Goal: Task Accomplishment & Management: Manage account settings

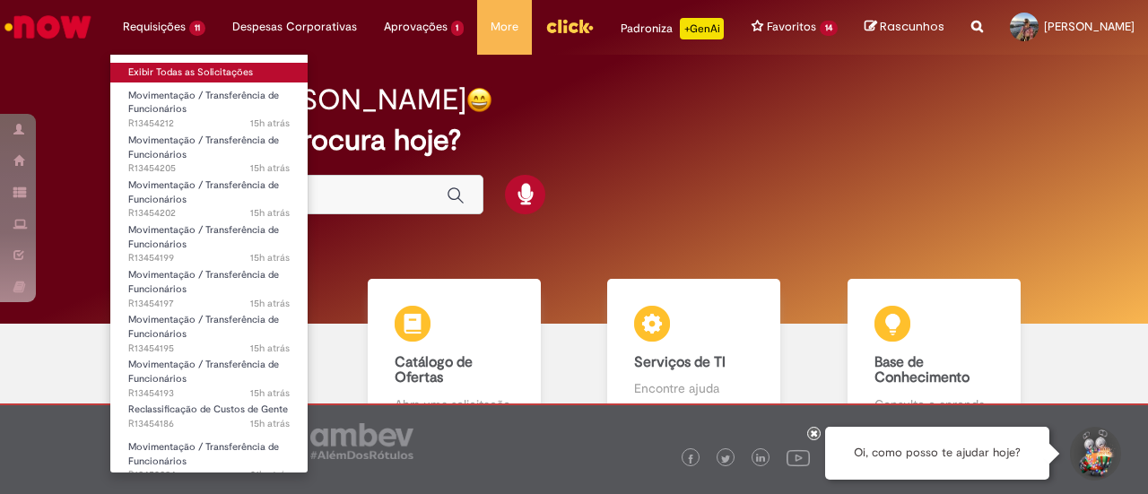
click at [167, 74] on link "Exibir Todas as Solicitações" at bounding box center [208, 73] width 197 height 20
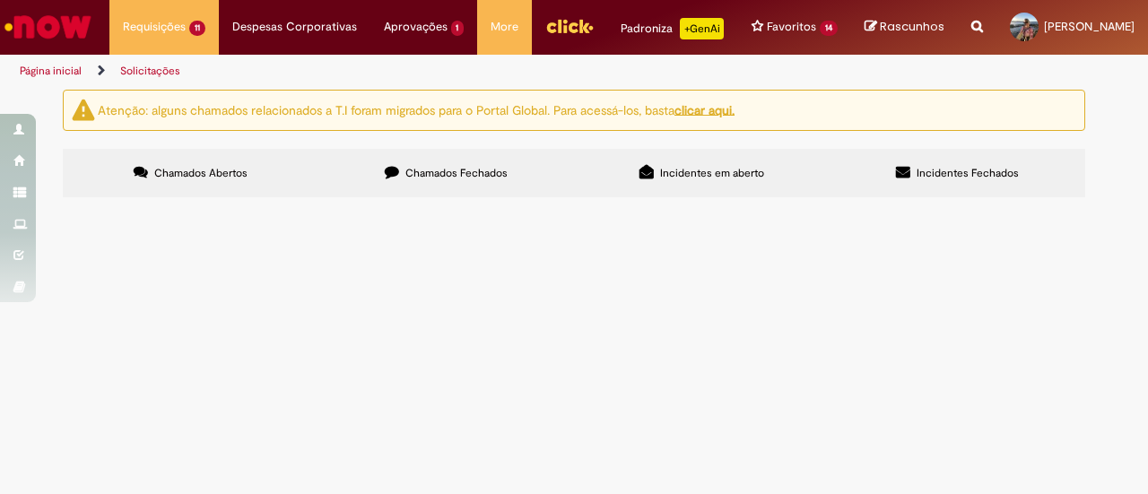
scroll to position [529, 0]
click at [0, 0] on span "Ka, tudo bem? Por favor promover a Bia na mesma posição. A posição da Bia agora…" at bounding box center [0, 0] width 0 height 0
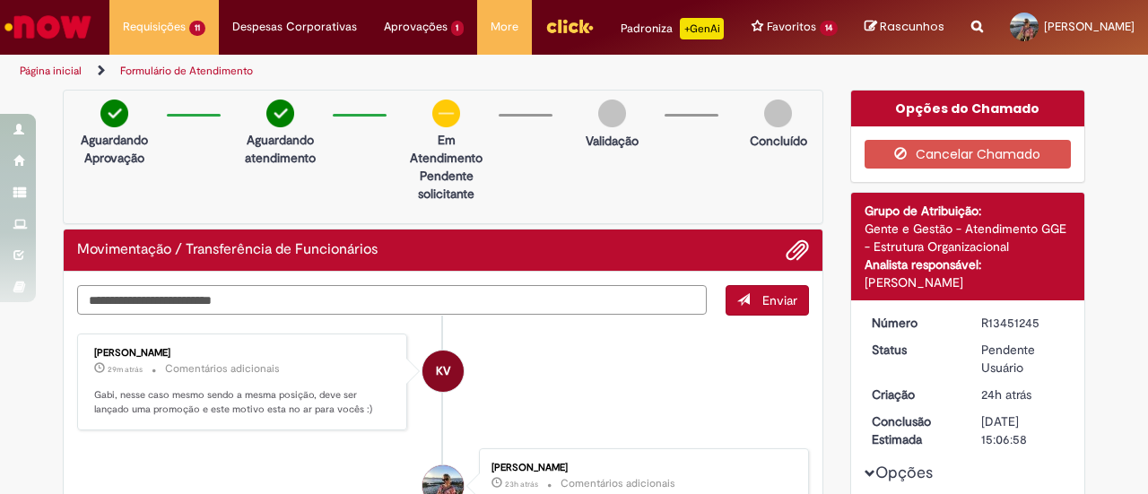
click at [291, 311] on textarea "Digite sua mensagem aqui..." at bounding box center [392, 300] width 630 height 30
type textarea "**********"
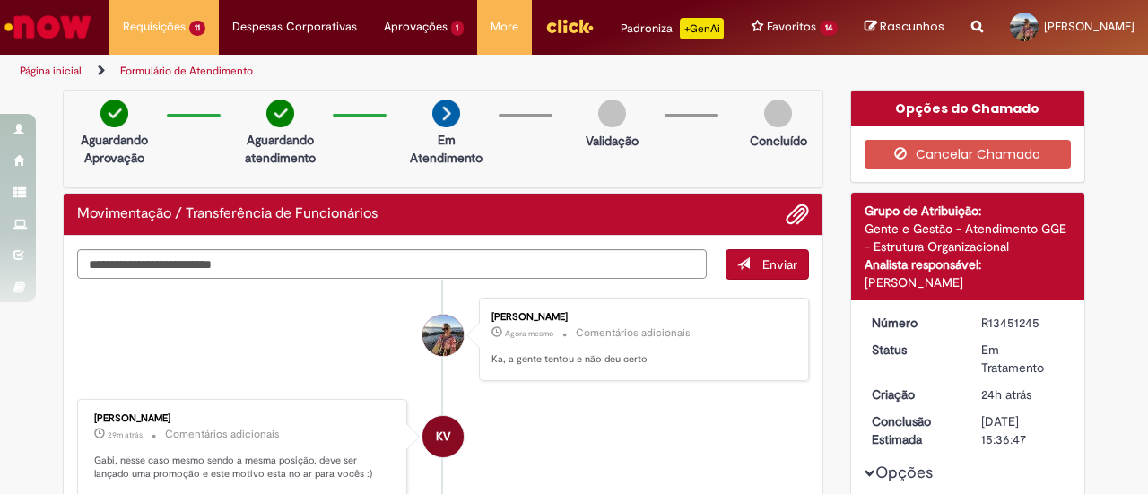
click at [463, 313] on li "[PERSON_NAME] Agora mesmo Agora mesmo Comentários adicionais Ka, a gente tentou…" at bounding box center [443, 339] width 732 height 83
click at [431, 279] on textarea "Digite sua mensagem aqui..." at bounding box center [392, 264] width 630 height 30
type textarea "**********"
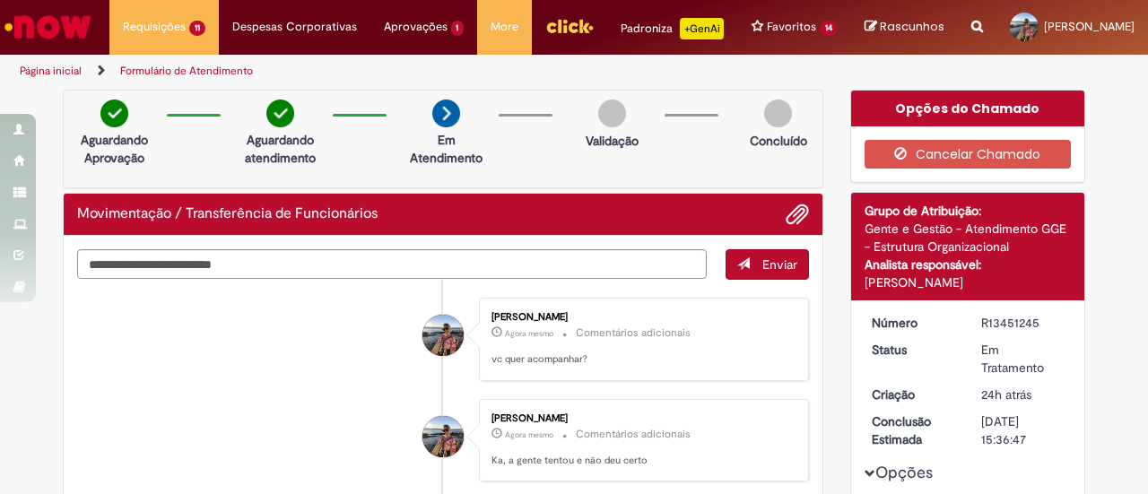
drag, startPoint x: 1039, startPoint y: 342, endPoint x: 964, endPoint y: 336, distance: 75.5
click at [968, 332] on dd "R13451245" at bounding box center [1023, 323] width 110 height 18
copy div "R13451245"
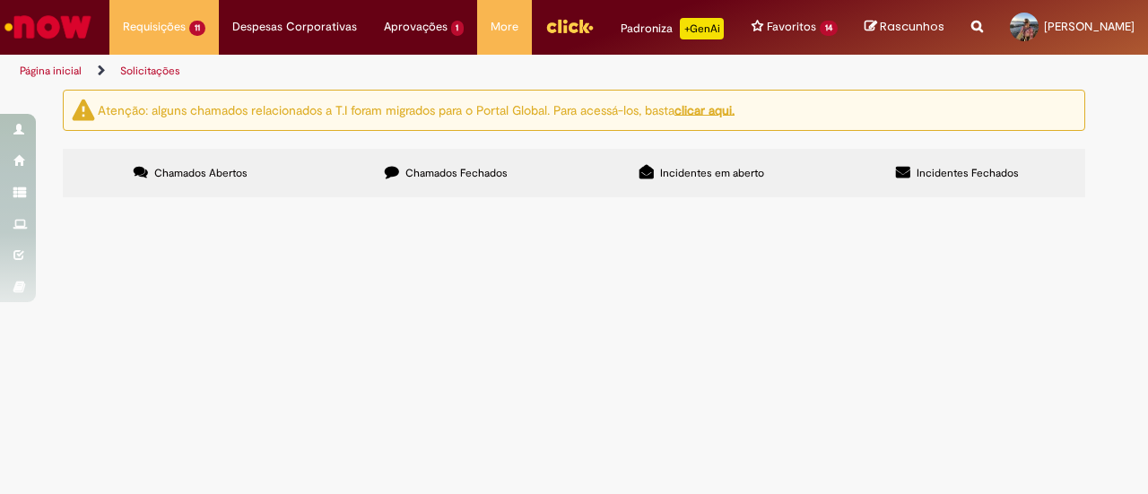
scroll to position [513, 0]
click at [0, 0] on span "Oi Ka. tudo bem? Por favor fazer o [MEDICAL_DATA] da [PERSON_NAME], alterei a p…" at bounding box center [0, 0] width 0 height 0
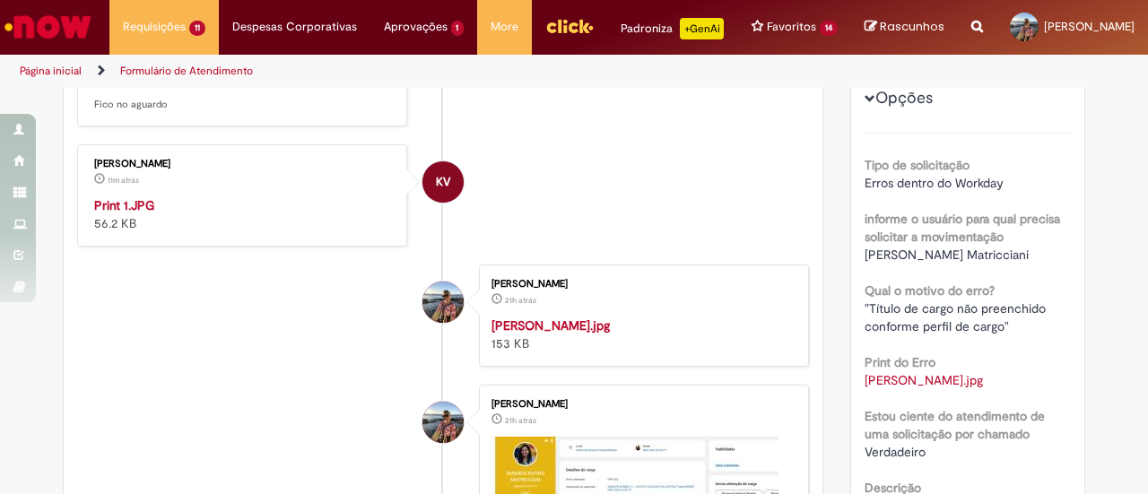
scroll to position [431, 0]
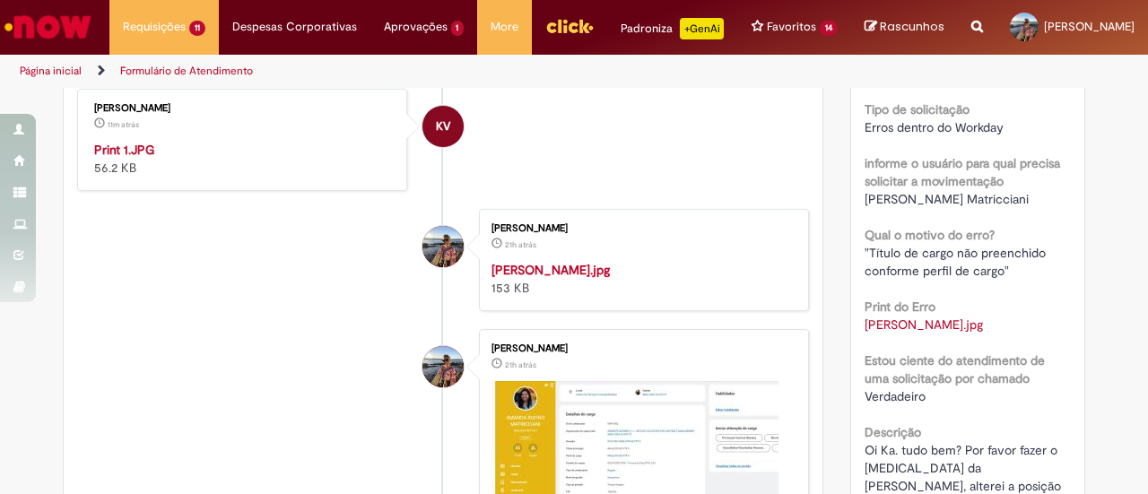
click at [266, 141] on img "Histórico de tíquete" at bounding box center [243, 141] width 299 height 0
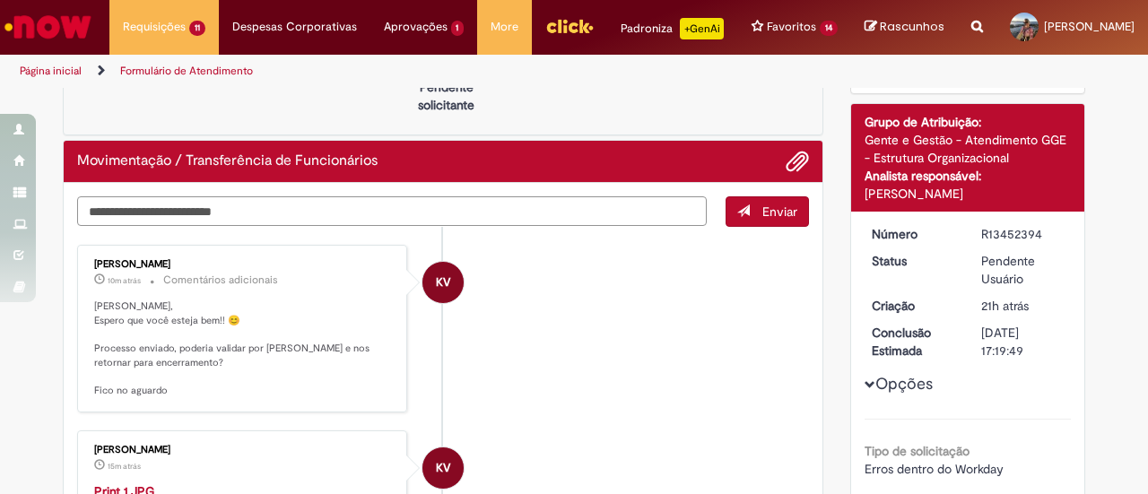
click at [526, 216] on textarea "Digite sua mensagem aqui..." at bounding box center [392, 211] width 630 height 30
type textarea "*********"
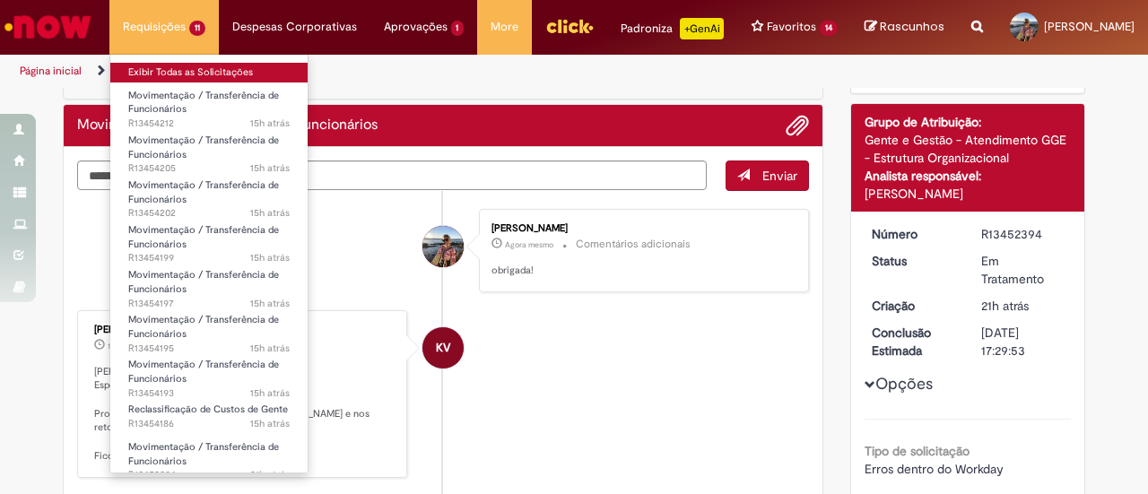
click at [176, 73] on link "Exibir Todas as Solicitações" at bounding box center [208, 73] width 197 height 20
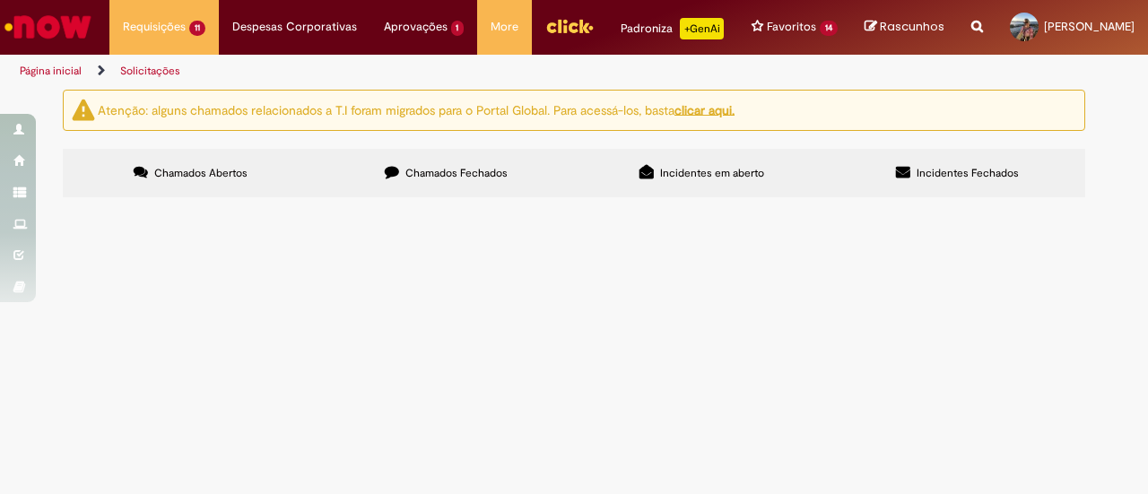
scroll to position [183, 0]
